Goal: Task Accomplishment & Management: Manage account settings

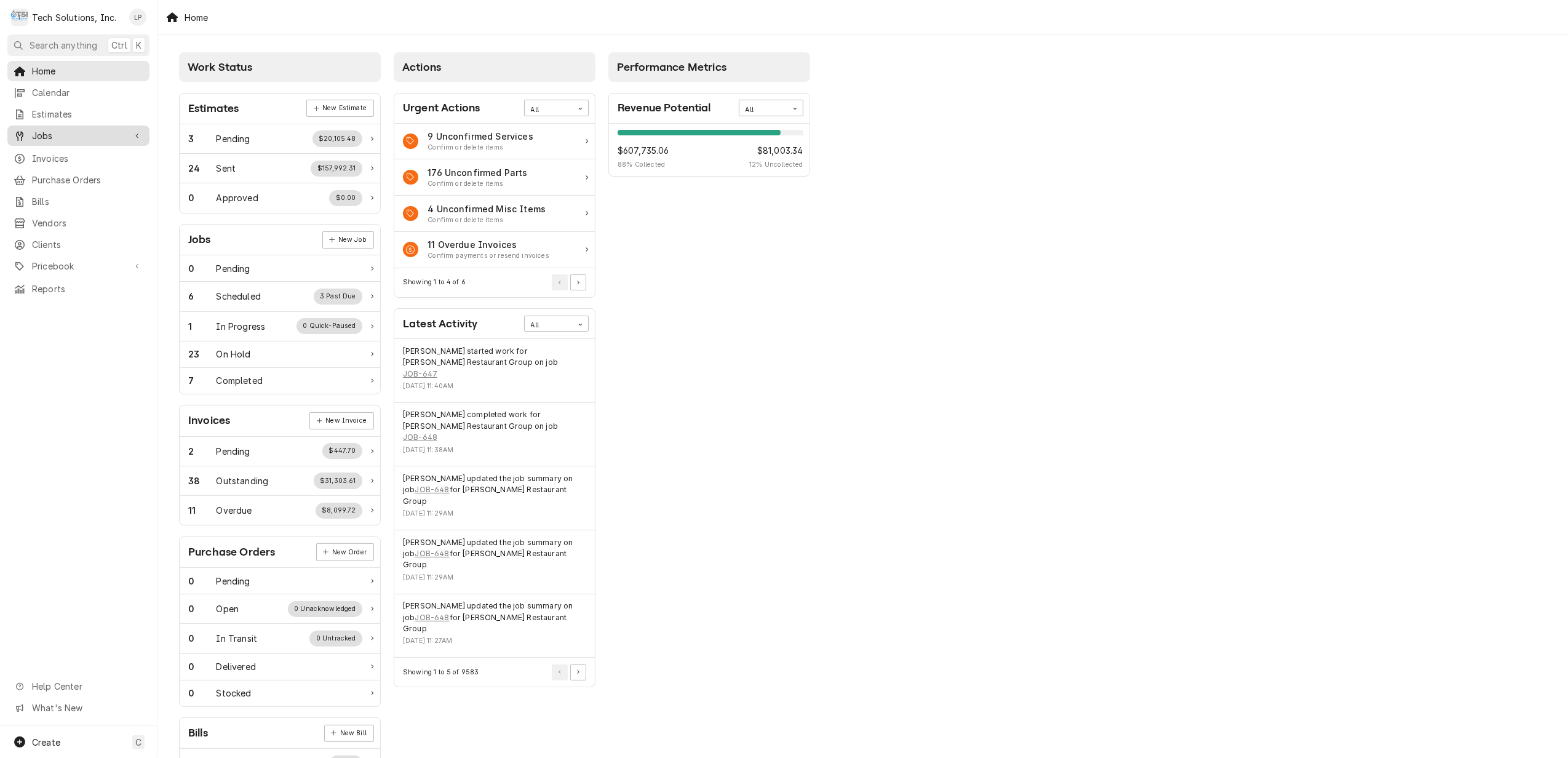
click at [43, 130] on span "Jobs" at bounding box center [78, 135] width 93 height 13
click at [48, 155] on span "Jobs" at bounding box center [87, 157] width 111 height 13
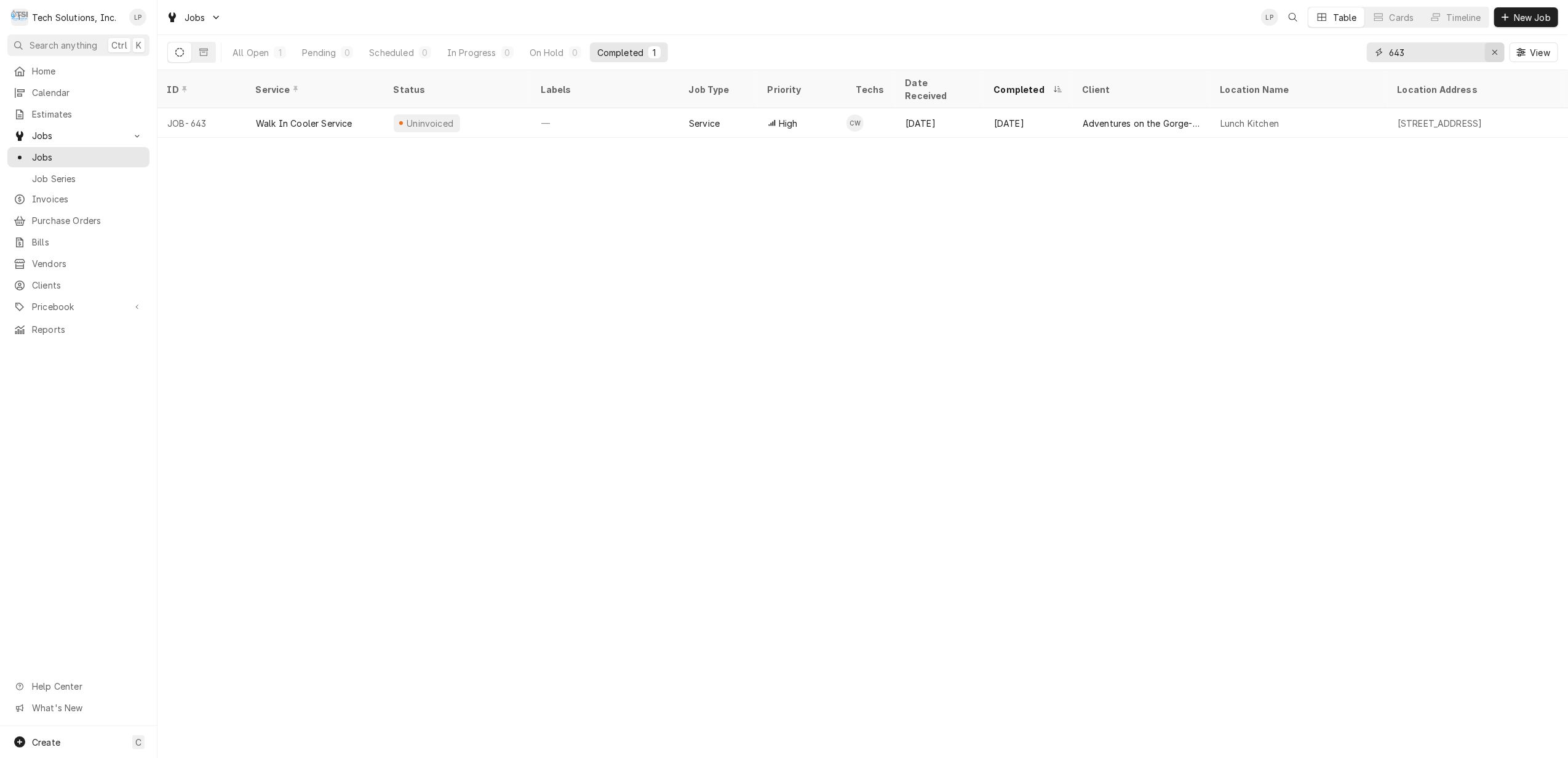
click at [1489, 52] on div "Erase input" at bounding box center [1494, 52] width 12 height 12
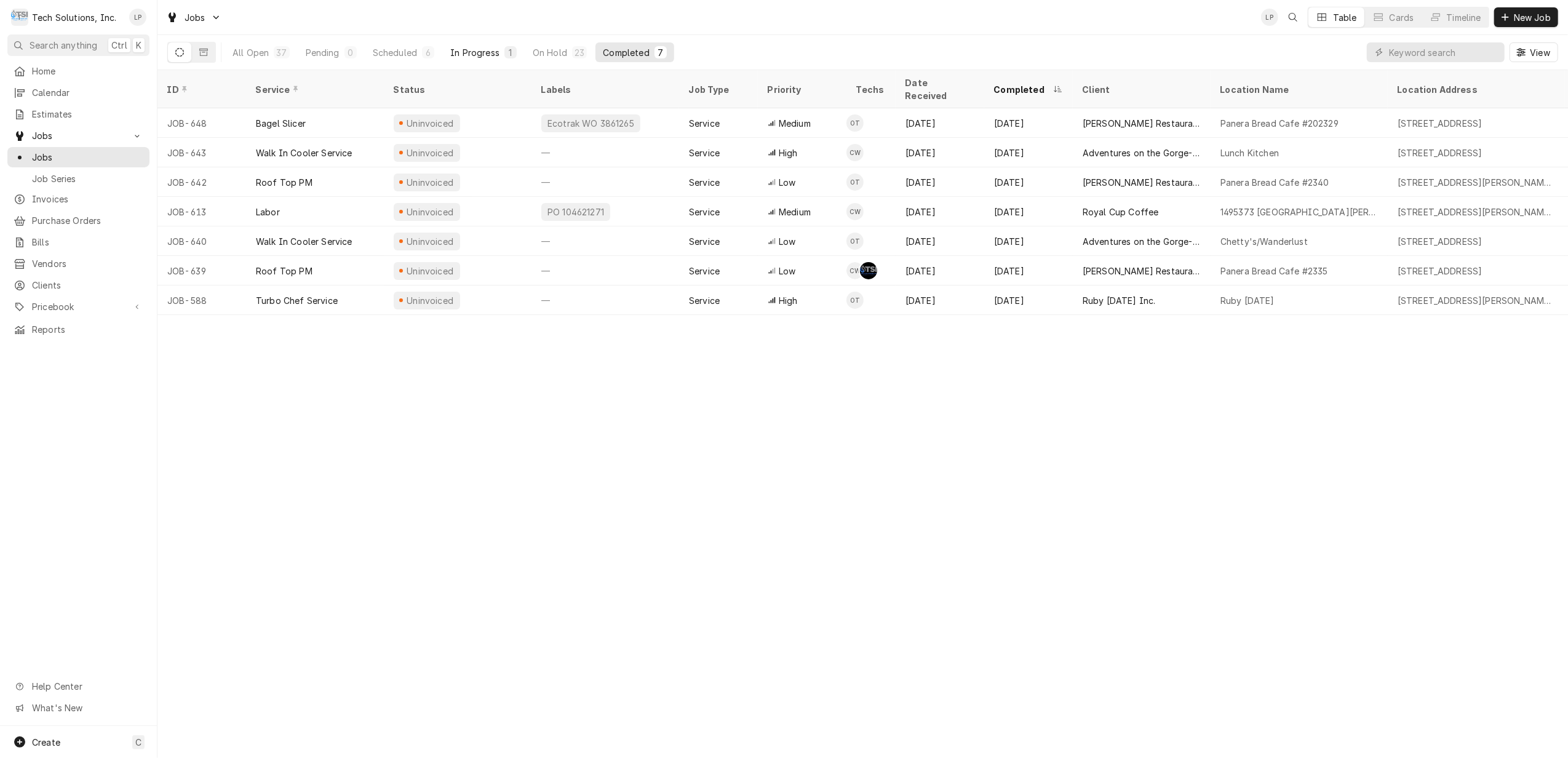
click at [478, 53] on div "In Progress" at bounding box center [474, 53] width 49 height 13
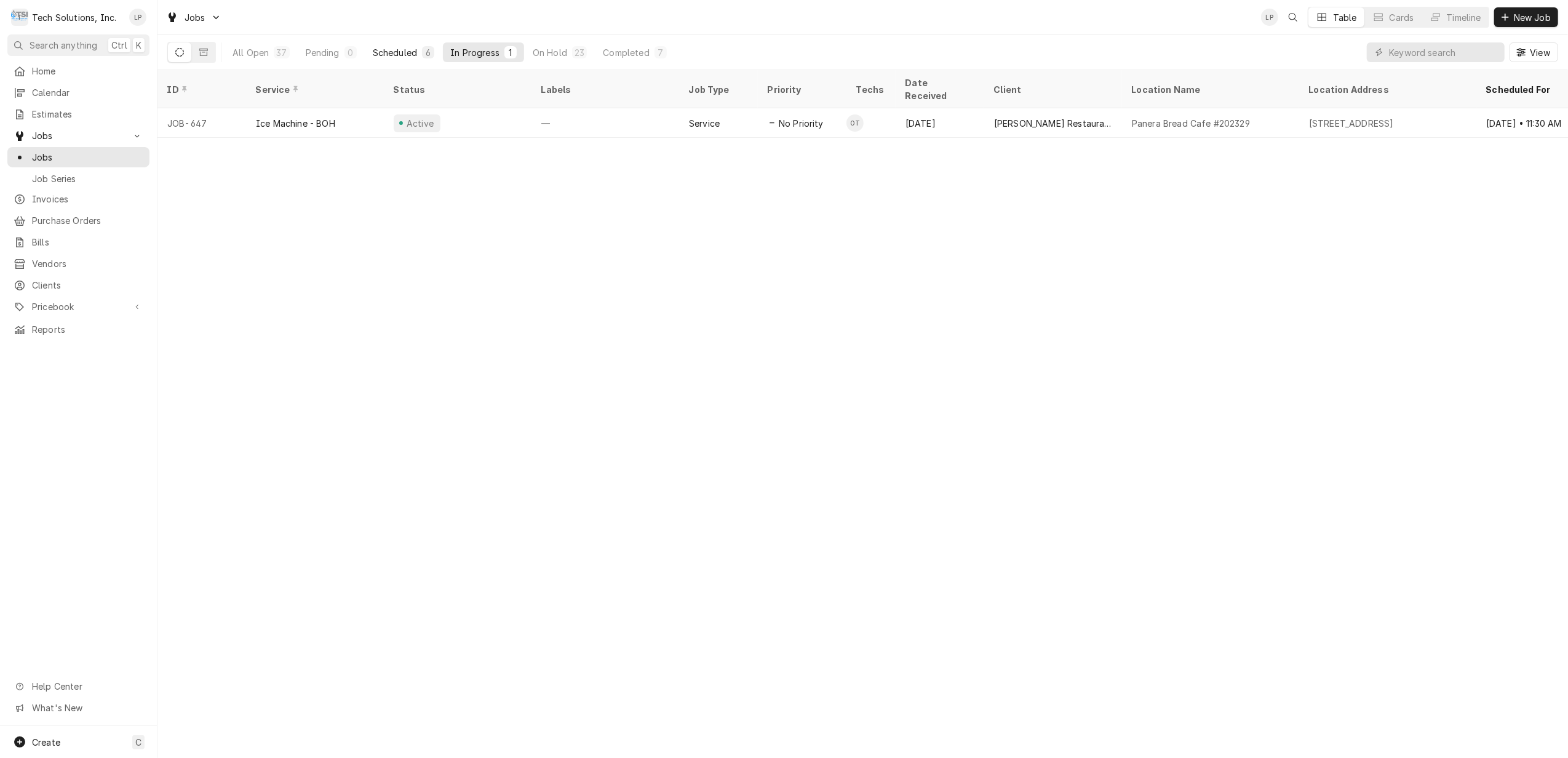
click at [394, 51] on div "Scheduled" at bounding box center [395, 53] width 44 height 13
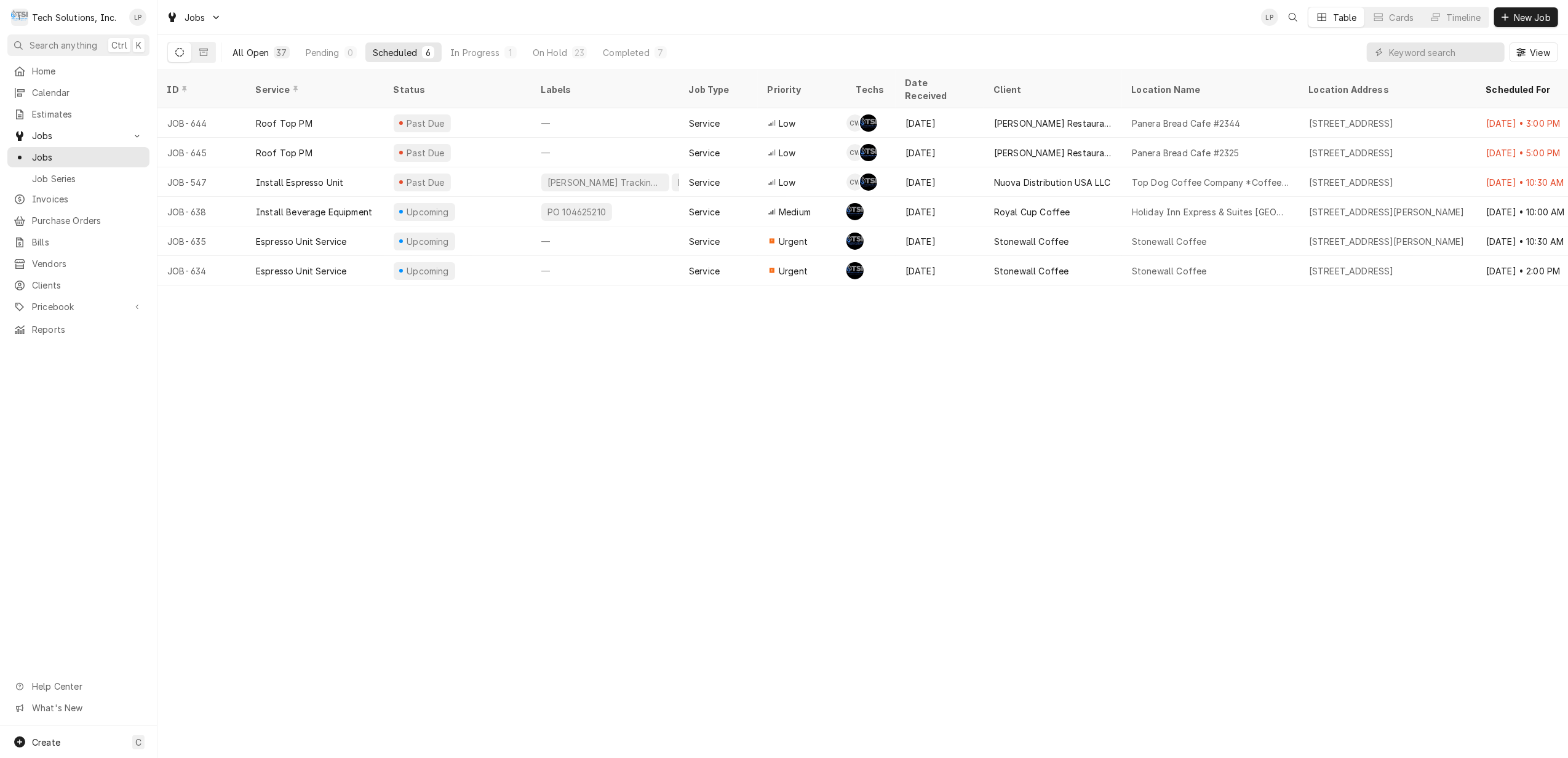
click at [251, 53] on div "All Open" at bounding box center [250, 53] width 36 height 13
